Goal: Information Seeking & Learning: Learn about a topic

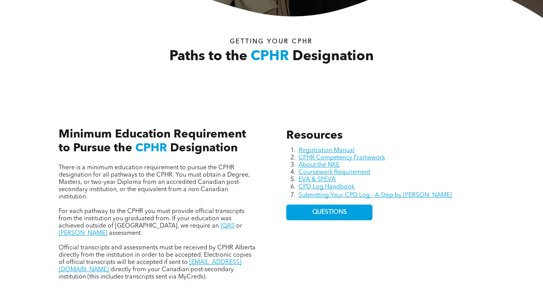
scroll to position [307, 0]
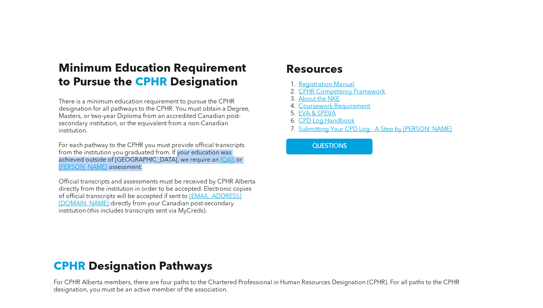
drag, startPoint x: 177, startPoint y: 153, endPoint x: 265, endPoint y: 162, distance: 89.0
click at [265, 162] on div "Resources Registration Manual CPHR Competency Framework About the NKE Coursewor…" at bounding box center [272, 130] width 460 height 203
copy p "your education was achieved outside of Canada, we require an IQAS or WES assess…"
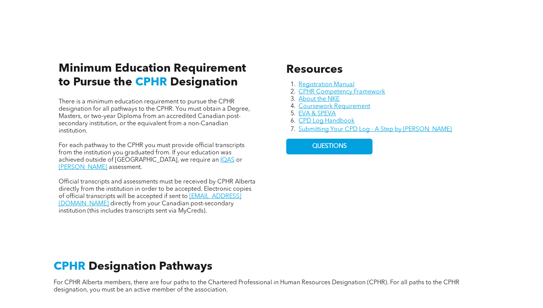
drag, startPoint x: 302, startPoint y: 190, endPoint x: 269, endPoint y: 173, distance: 37.7
click at [302, 190] on div "Resources Registration Manual CPHR Competency Framework About the NKE Coursewor…" at bounding box center [385, 139] width 210 height 164
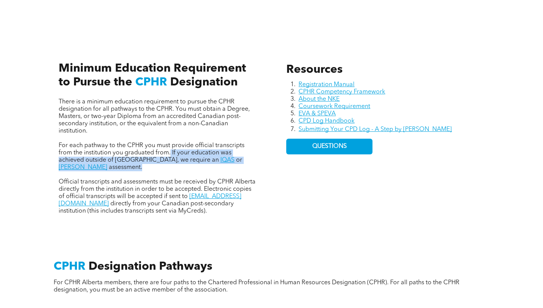
drag, startPoint x: 264, startPoint y: 159, endPoint x: 170, endPoint y: 155, distance: 94.4
click at [170, 155] on div "Resources Registration Manual CPHR Competency Framework About the NKE Coursewor…" at bounding box center [272, 130] width 460 height 203
copy p "If your education was achieved outside of Canada, we require an IQAS or WES ass…"
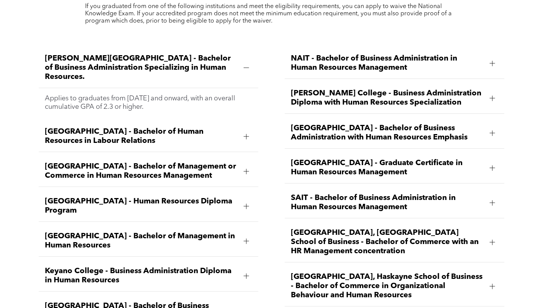
scroll to position [1081, 0]
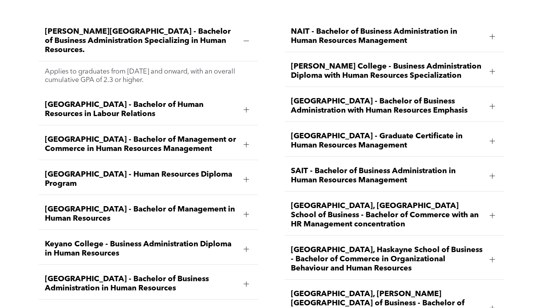
click at [341, 132] on span "[GEOGRAPHIC_DATA] - Graduate Certificate in Human Resources Management" at bounding box center [387, 141] width 193 height 18
